Goal: Task Accomplishment & Management: Manage account settings

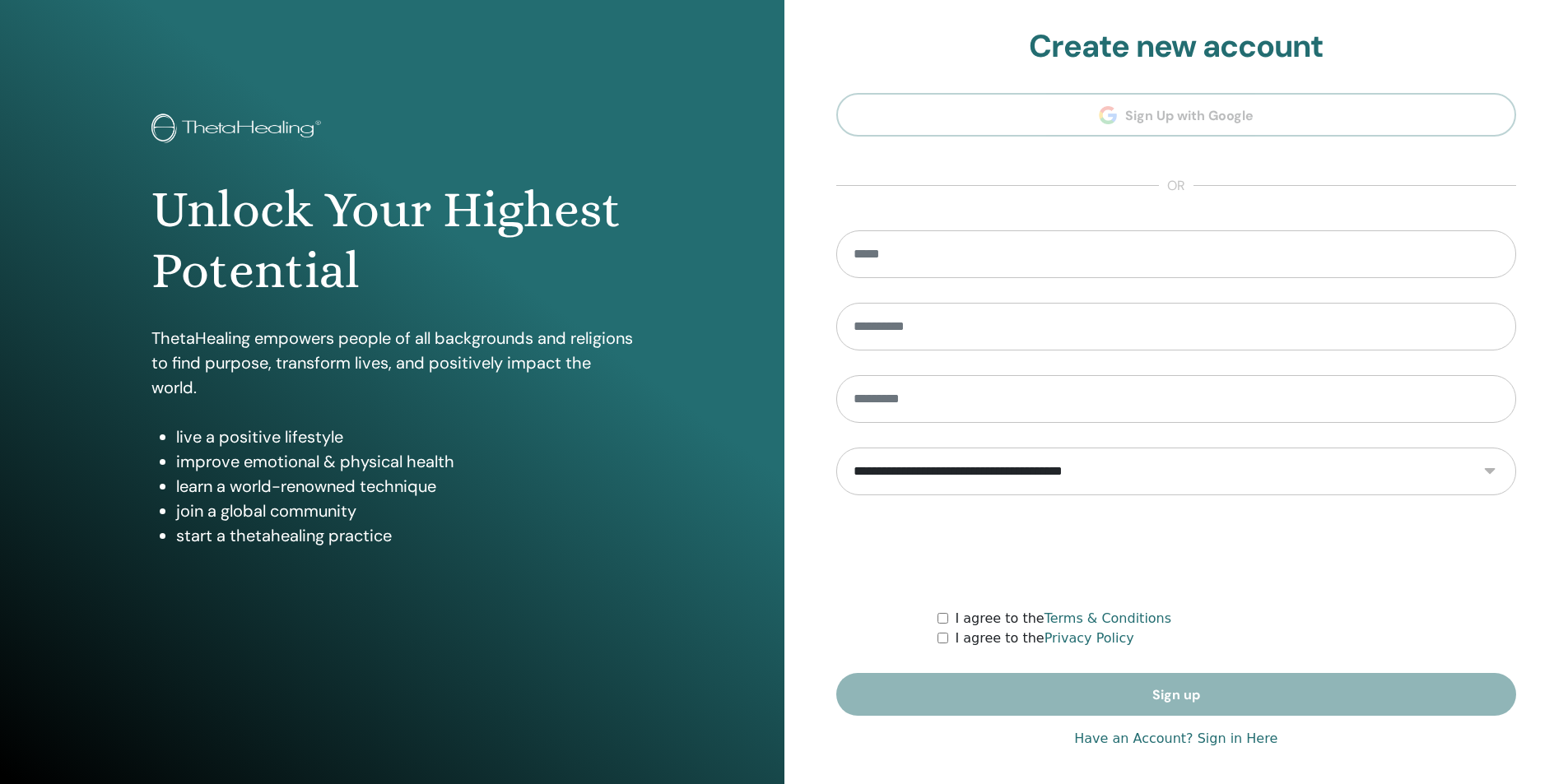
click at [1115, 706] on form "**********" at bounding box center [1176, 472] width 681 height 485
click at [1118, 706] on form "**********" at bounding box center [1176, 472] width 681 height 485
click at [1126, 741] on link "Have an Account? Sign in Here" at bounding box center [1175, 738] width 203 height 20
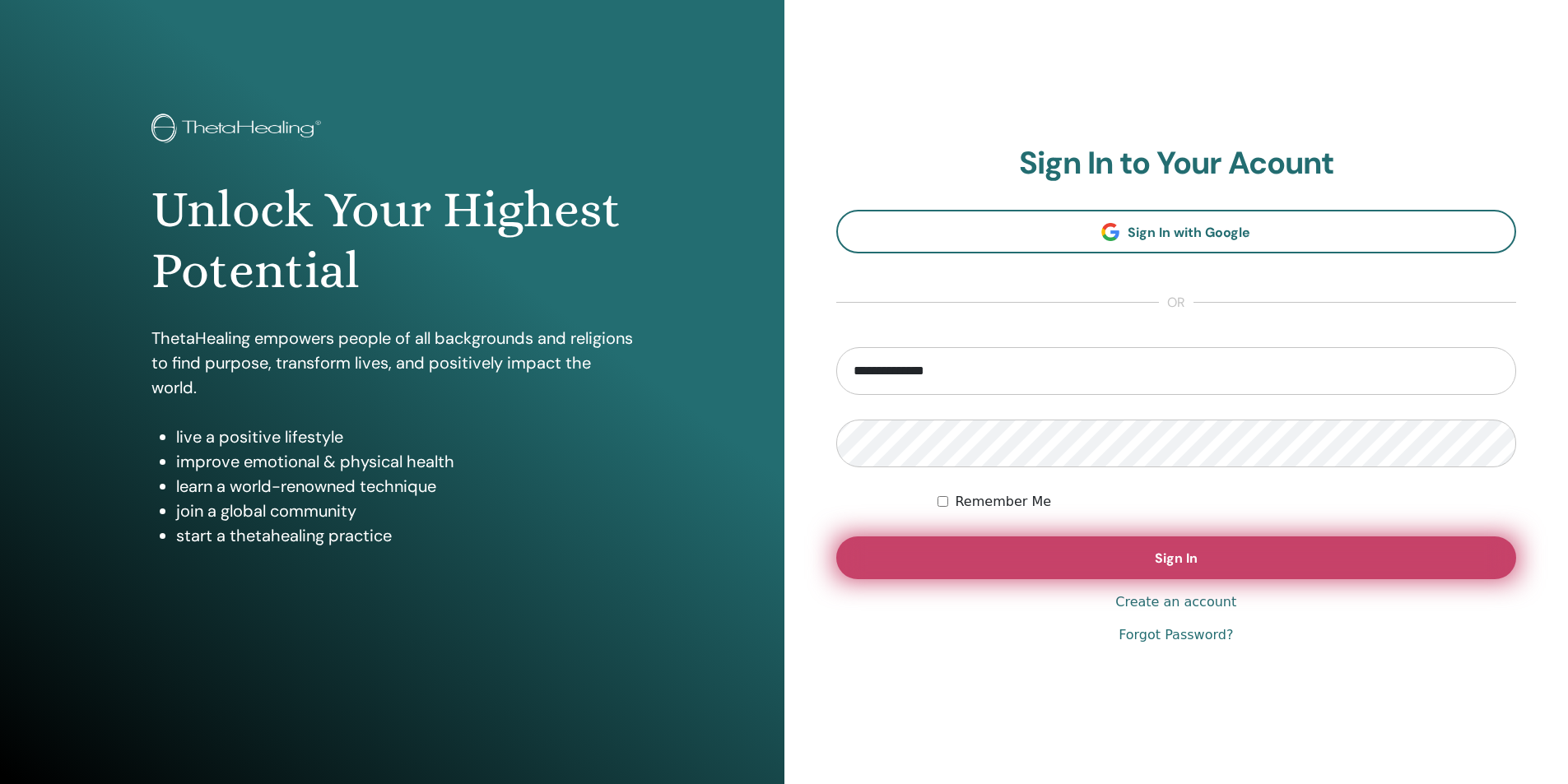
click at [1047, 546] on button "Sign In" at bounding box center [1176, 558] width 681 height 43
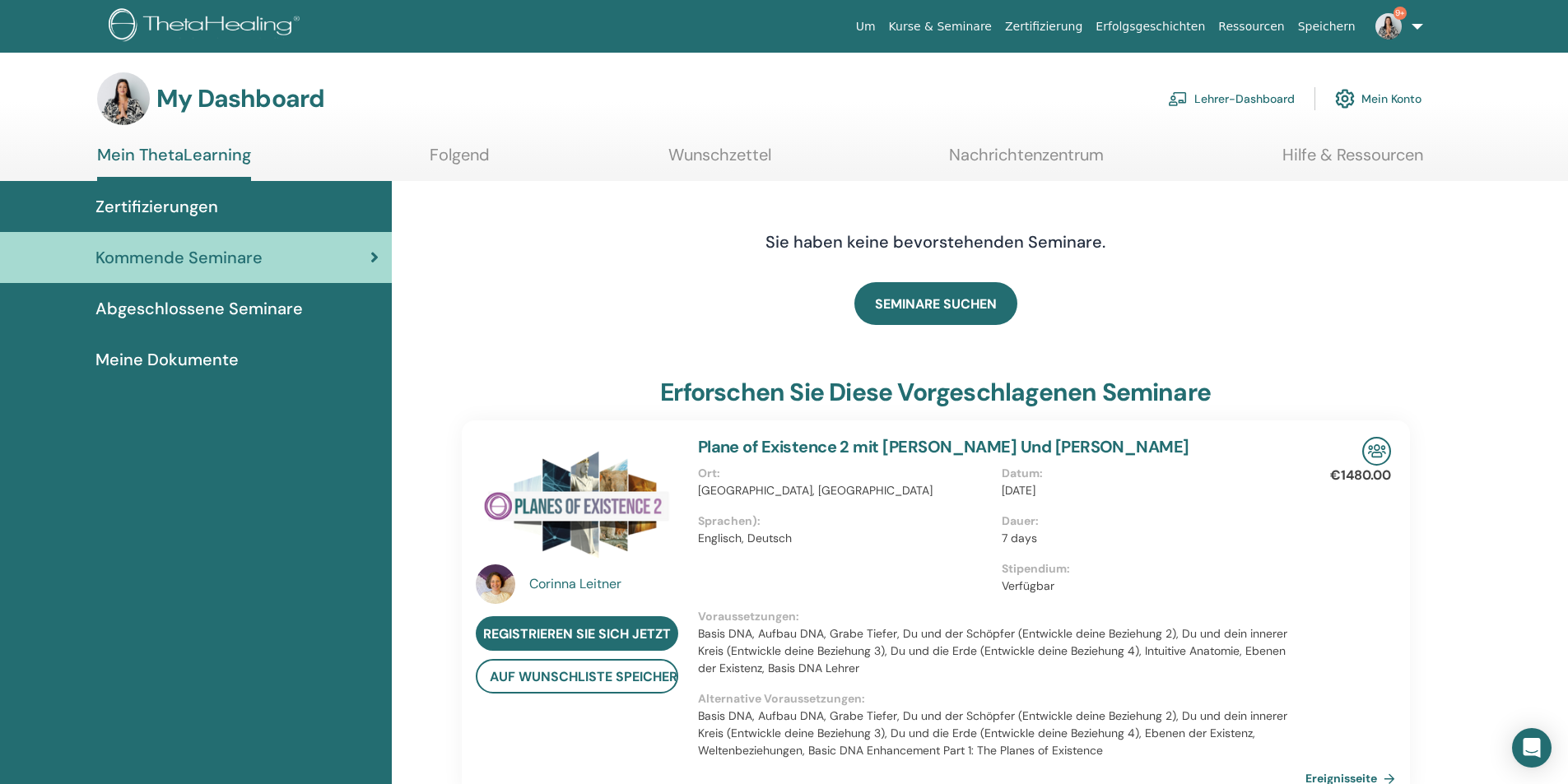
click at [1218, 96] on link "Lehrer-Dashboard" at bounding box center [1231, 98] width 127 height 36
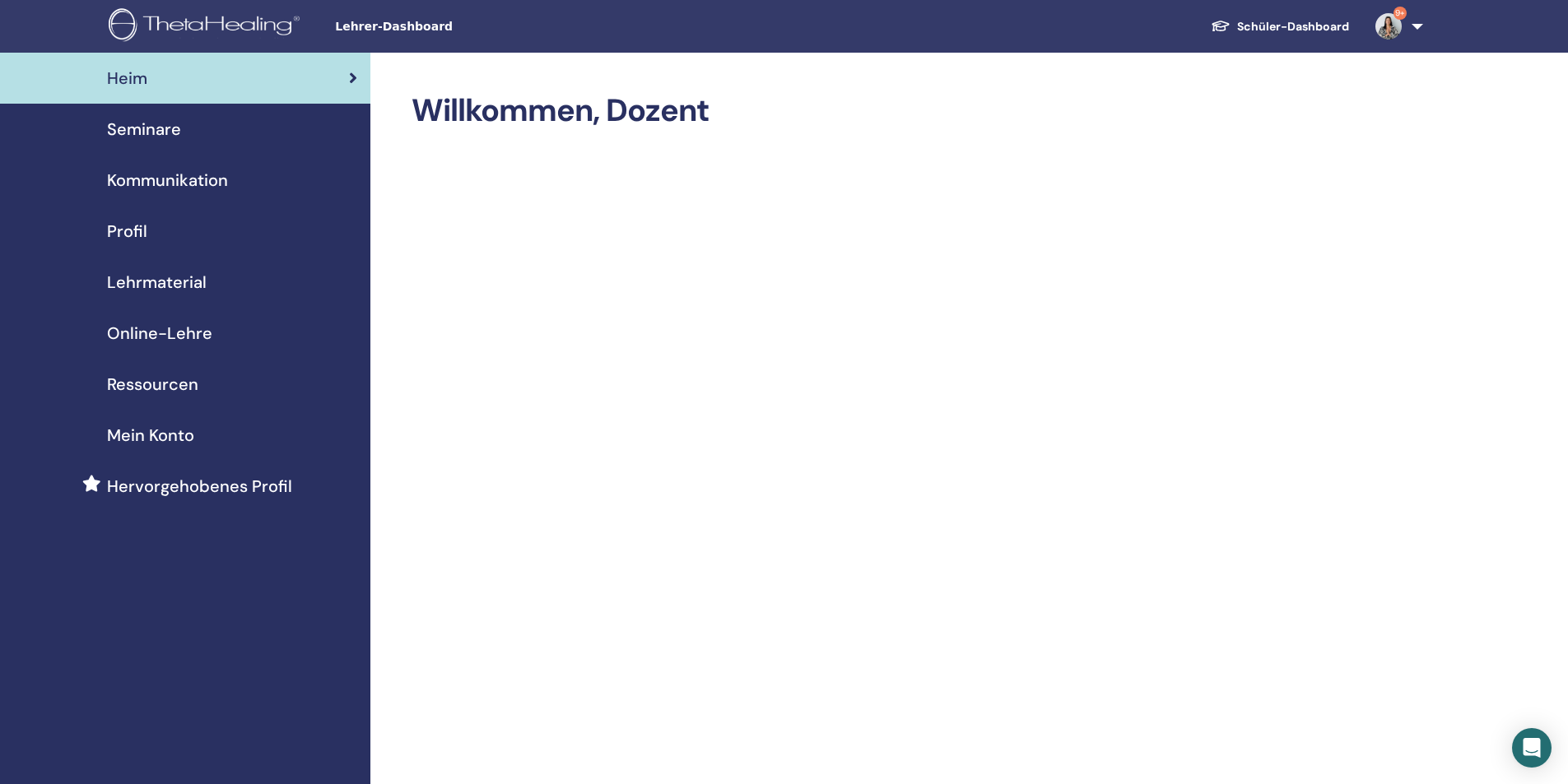
click at [160, 113] on link "Seminare" at bounding box center [185, 129] width 370 height 51
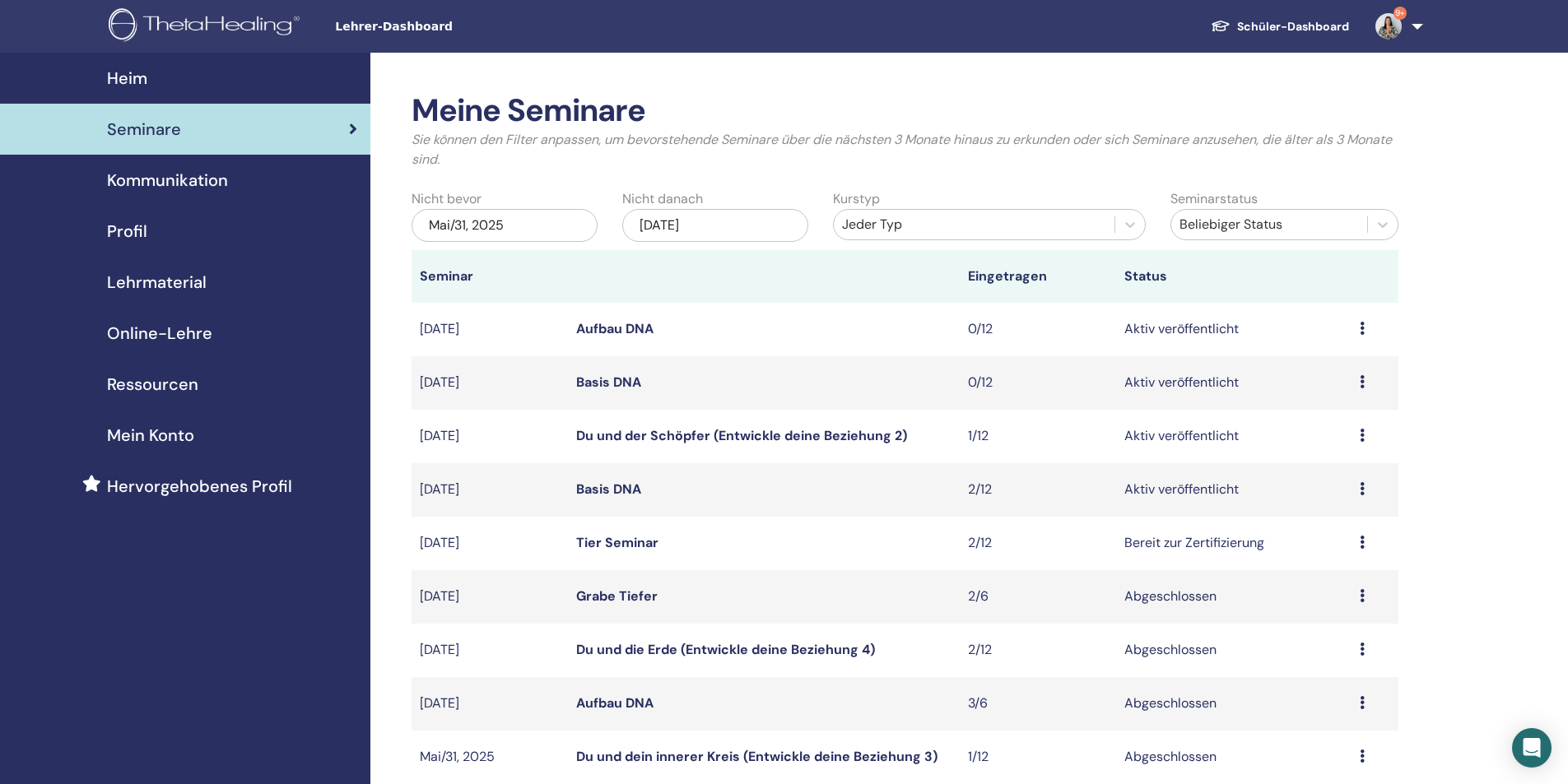
click at [642, 538] on link "Tier Seminar" at bounding box center [617, 542] width 82 height 17
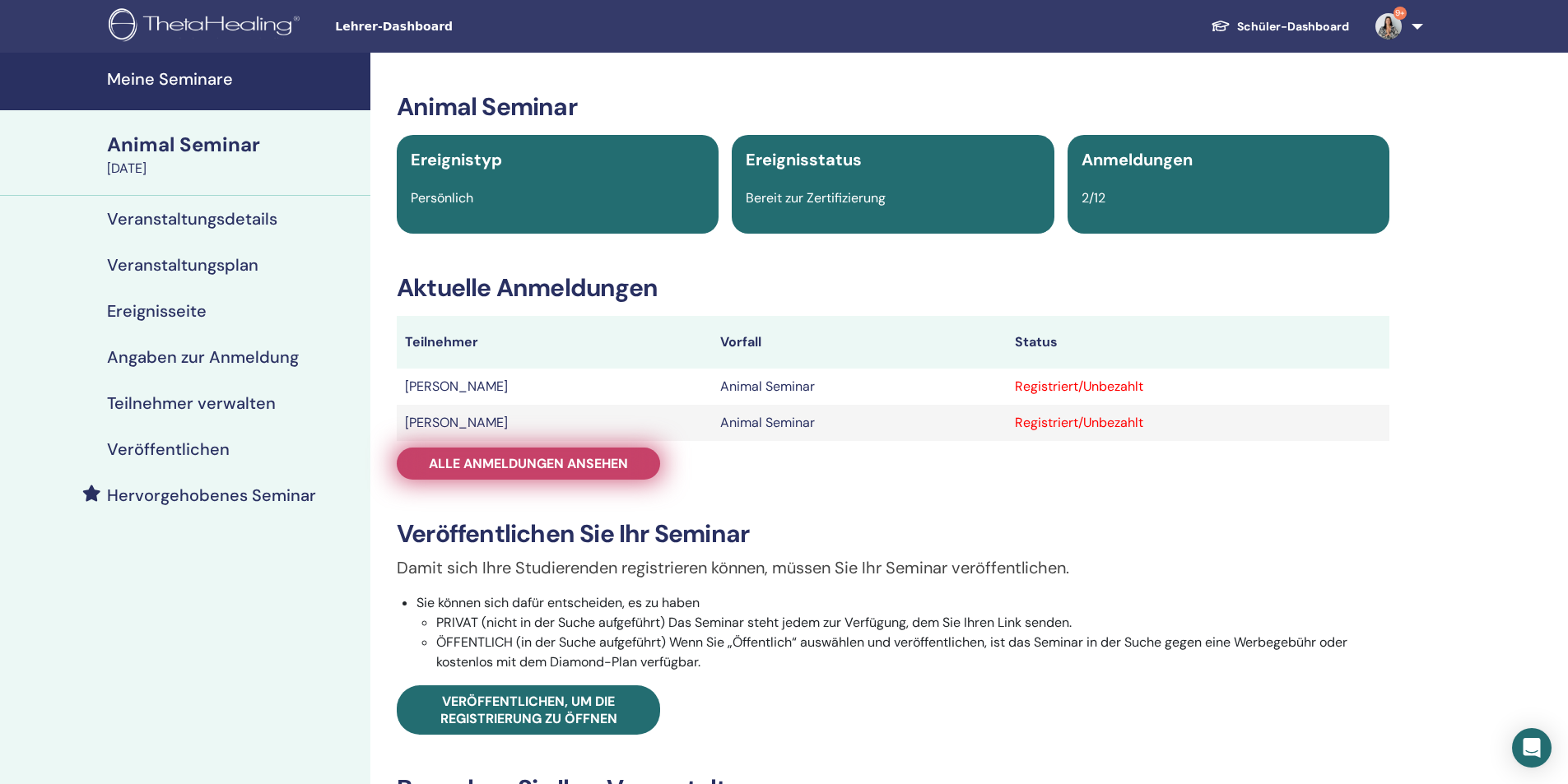
click at [566, 463] on span "Alle Anmeldungen ansehen" at bounding box center [528, 463] width 199 height 17
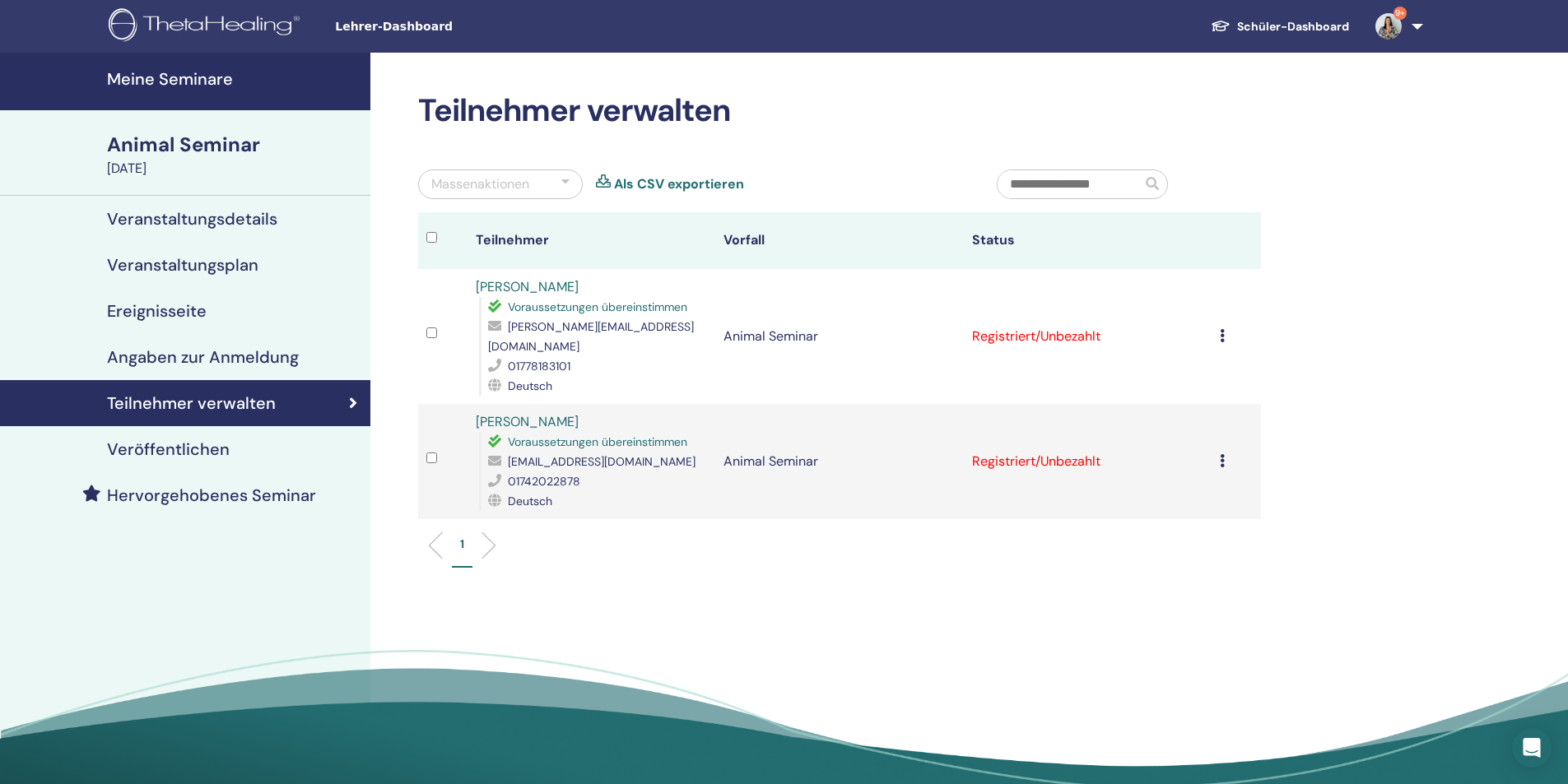
click at [1221, 329] on icon at bounding box center [1221, 335] width 5 height 13
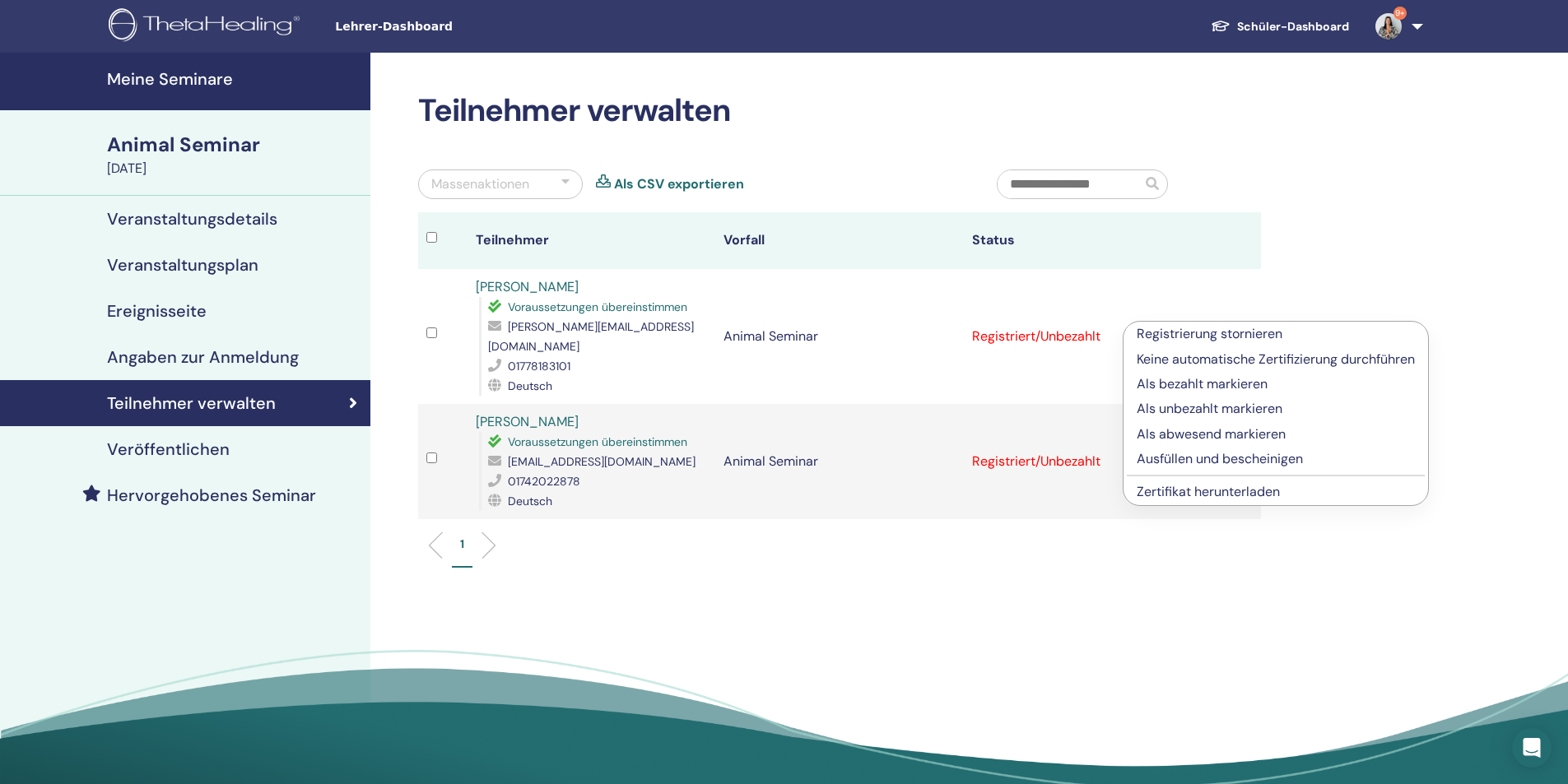
click at [1218, 459] on p "Ausfüllen und bescheinigen" at bounding box center [1274, 459] width 278 height 20
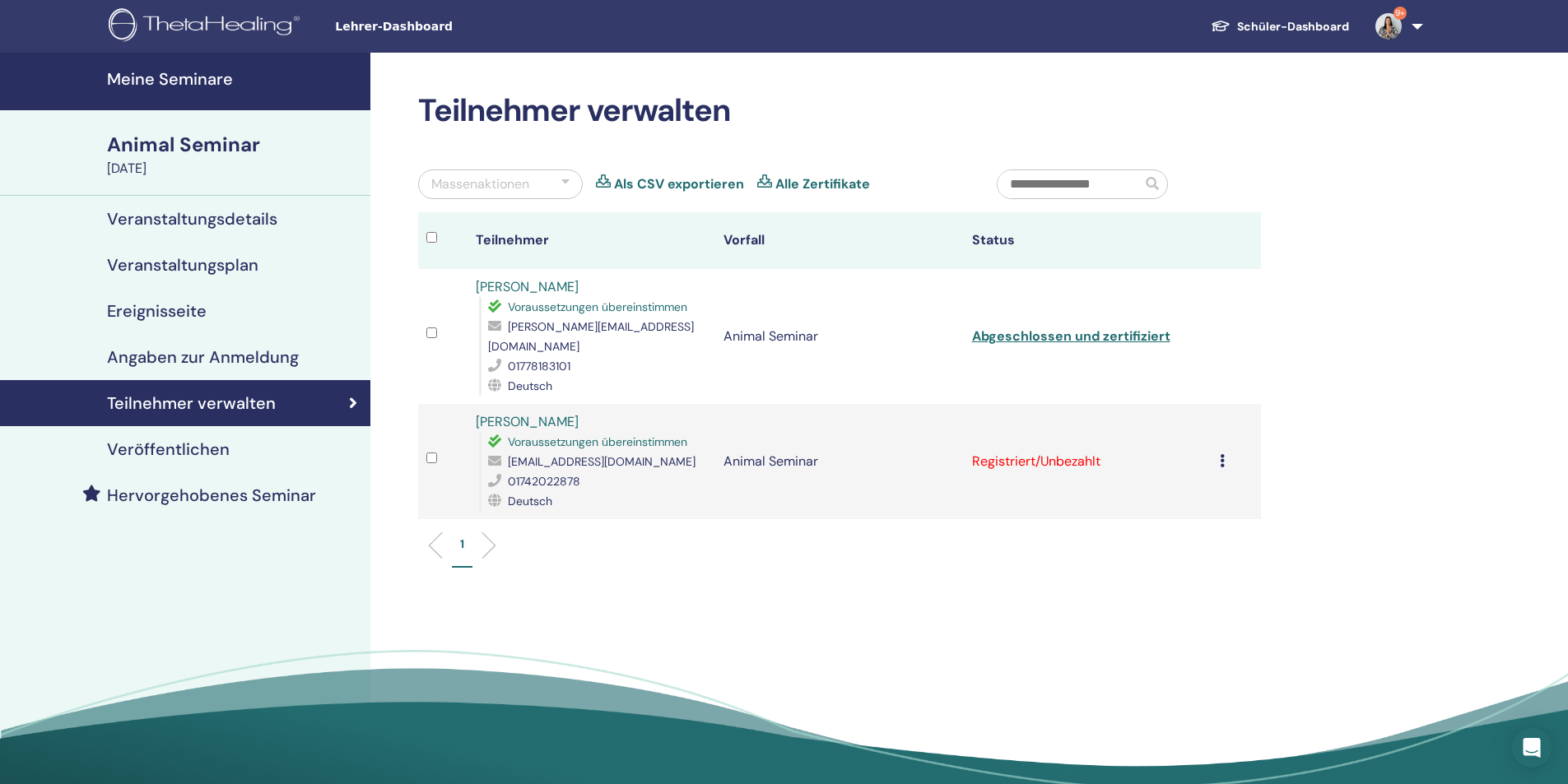
click at [1222, 454] on icon at bounding box center [1221, 461] width 5 height 13
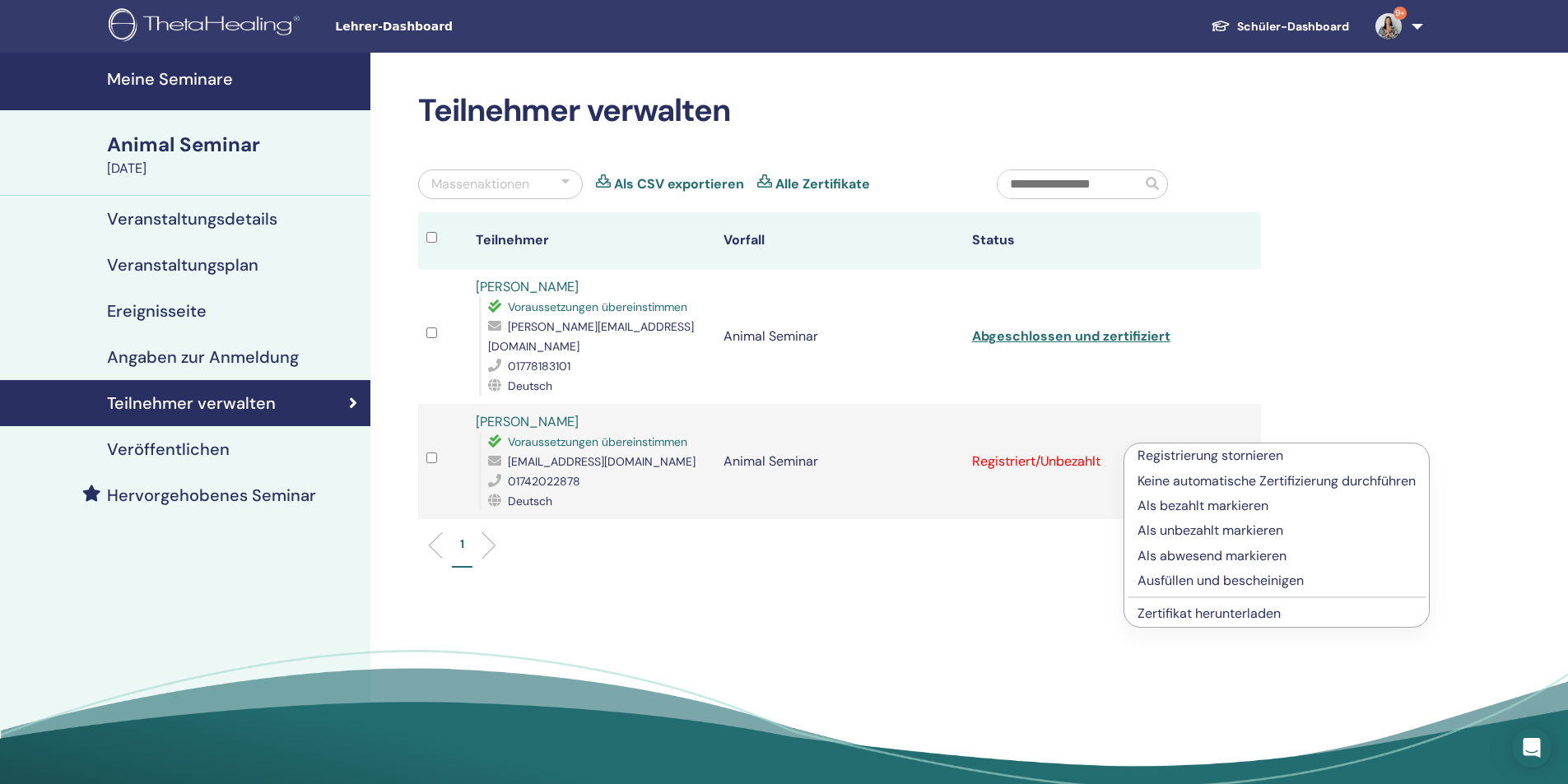
click at [1178, 579] on p "Ausfüllen und bescheinigen" at bounding box center [1275, 580] width 278 height 20
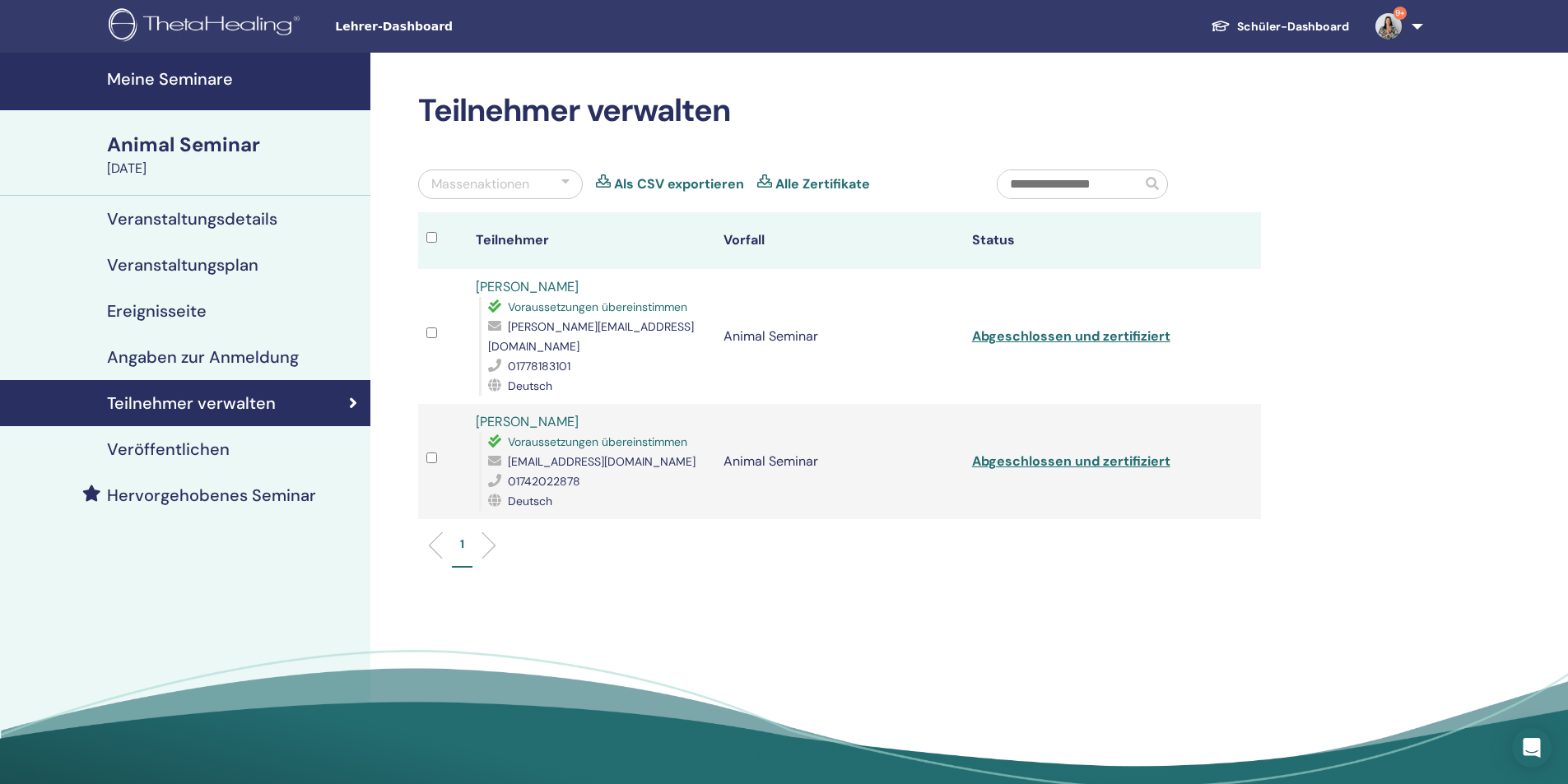
click at [146, 74] on h4 "Meine Seminare" at bounding box center [233, 78] width 253 height 20
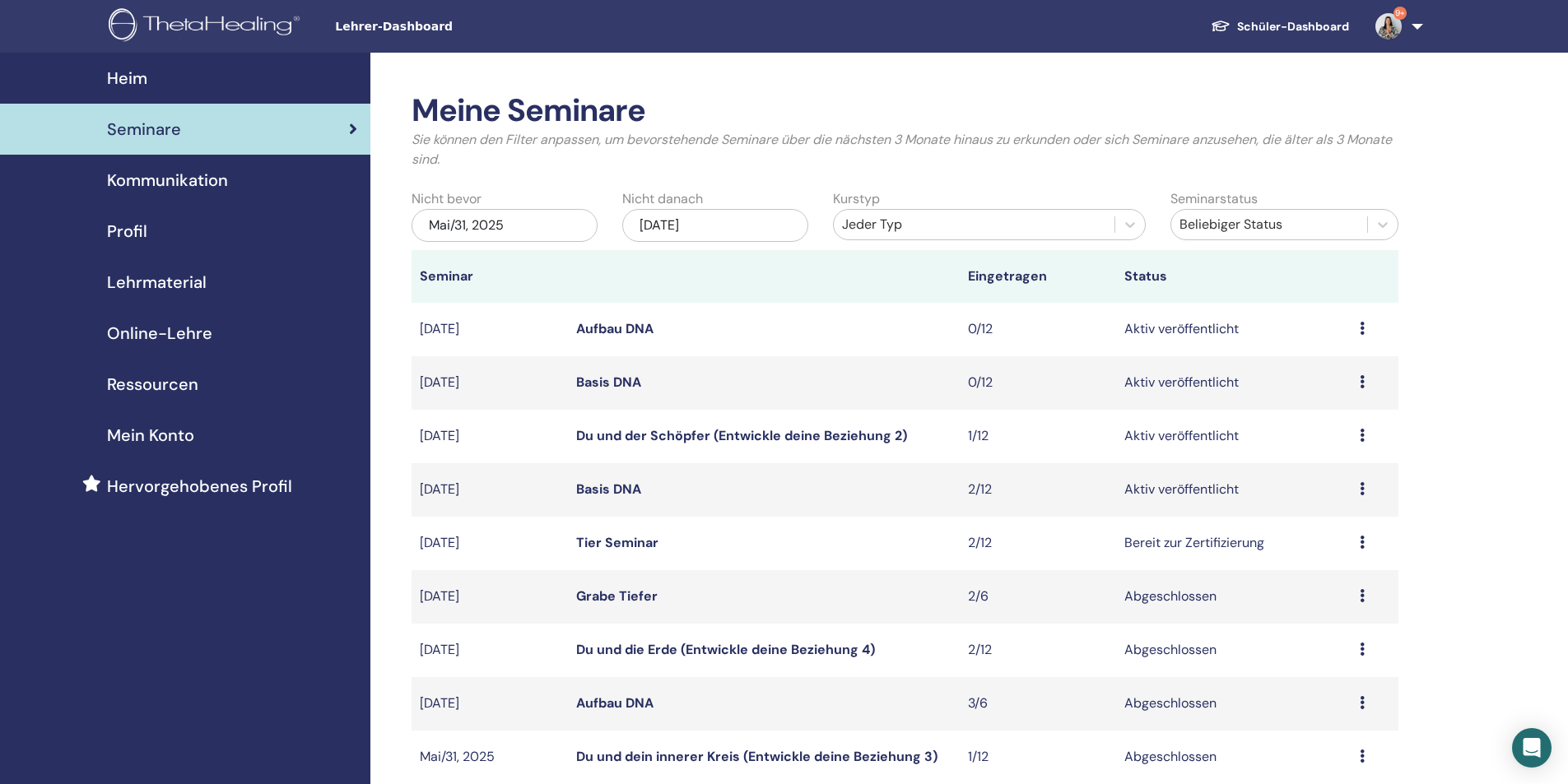
click at [1359, 538] on icon at bounding box center [1361, 542] width 5 height 13
click at [1463, 419] on div "Meine Seminare Sie können den Filter anpassen, um bevorstehende Seminare über d…" at bounding box center [958, 723] width 1176 height 1342
click at [611, 488] on link "Basis DNA" at bounding box center [609, 489] width 65 height 17
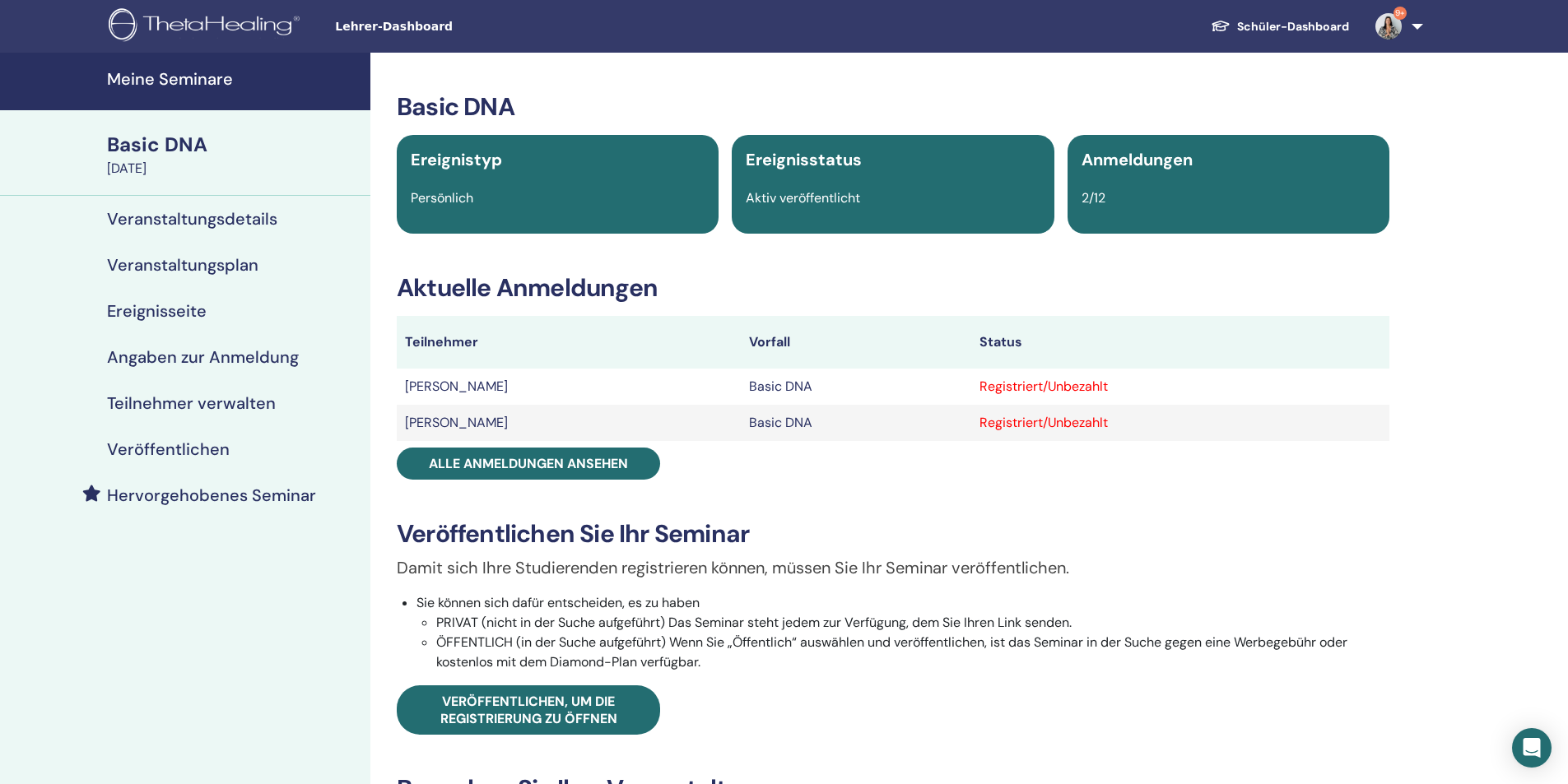
click at [1417, 24] on link "9+" at bounding box center [1396, 26] width 67 height 52
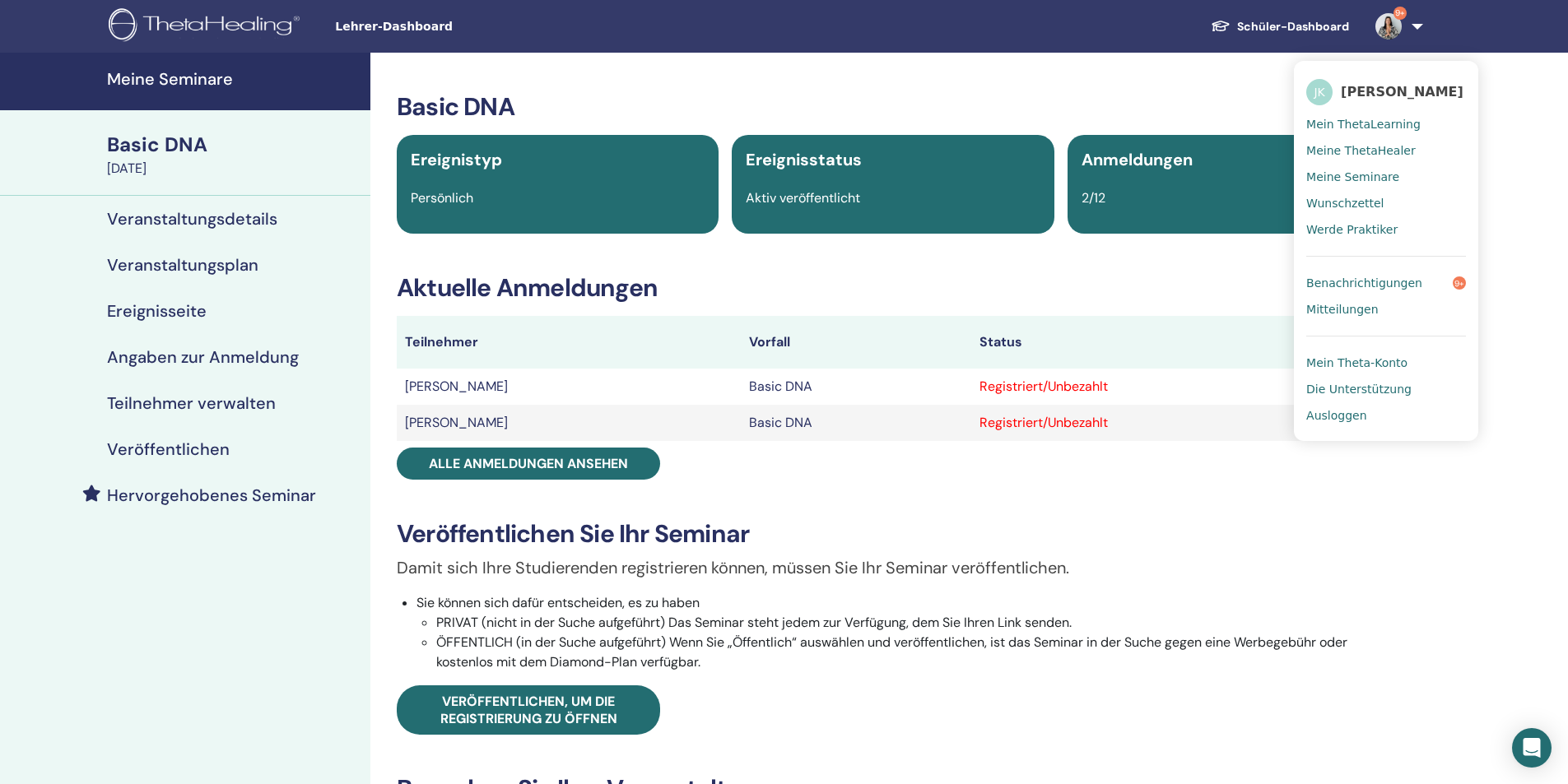
click at [1340, 412] on span "Ausloggen" at bounding box center [1336, 416] width 60 height 15
